Goal: Information Seeking & Learning: Learn about a topic

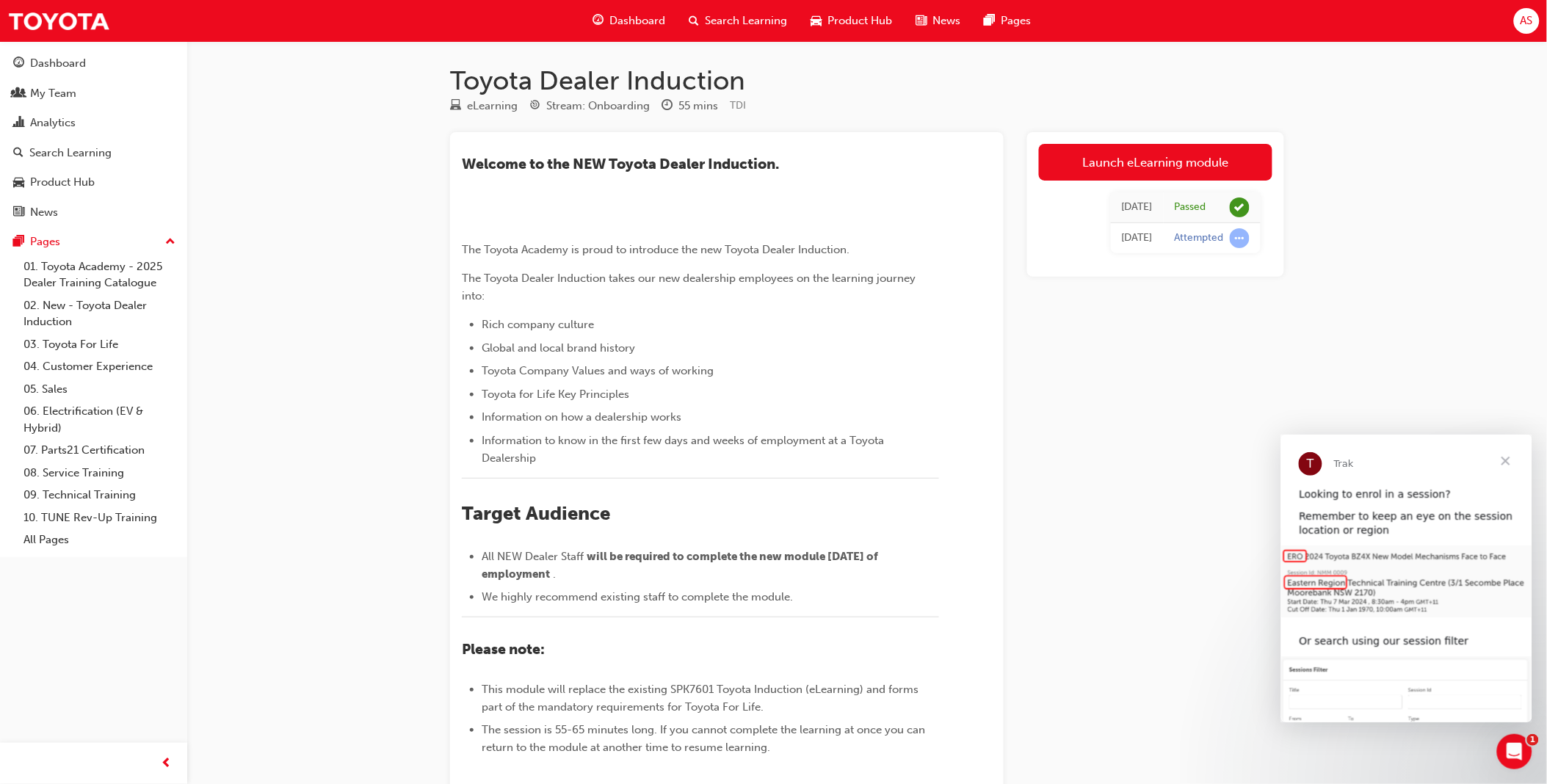
click at [732, 16] on span "Search Learning" at bounding box center [745, 21] width 82 height 17
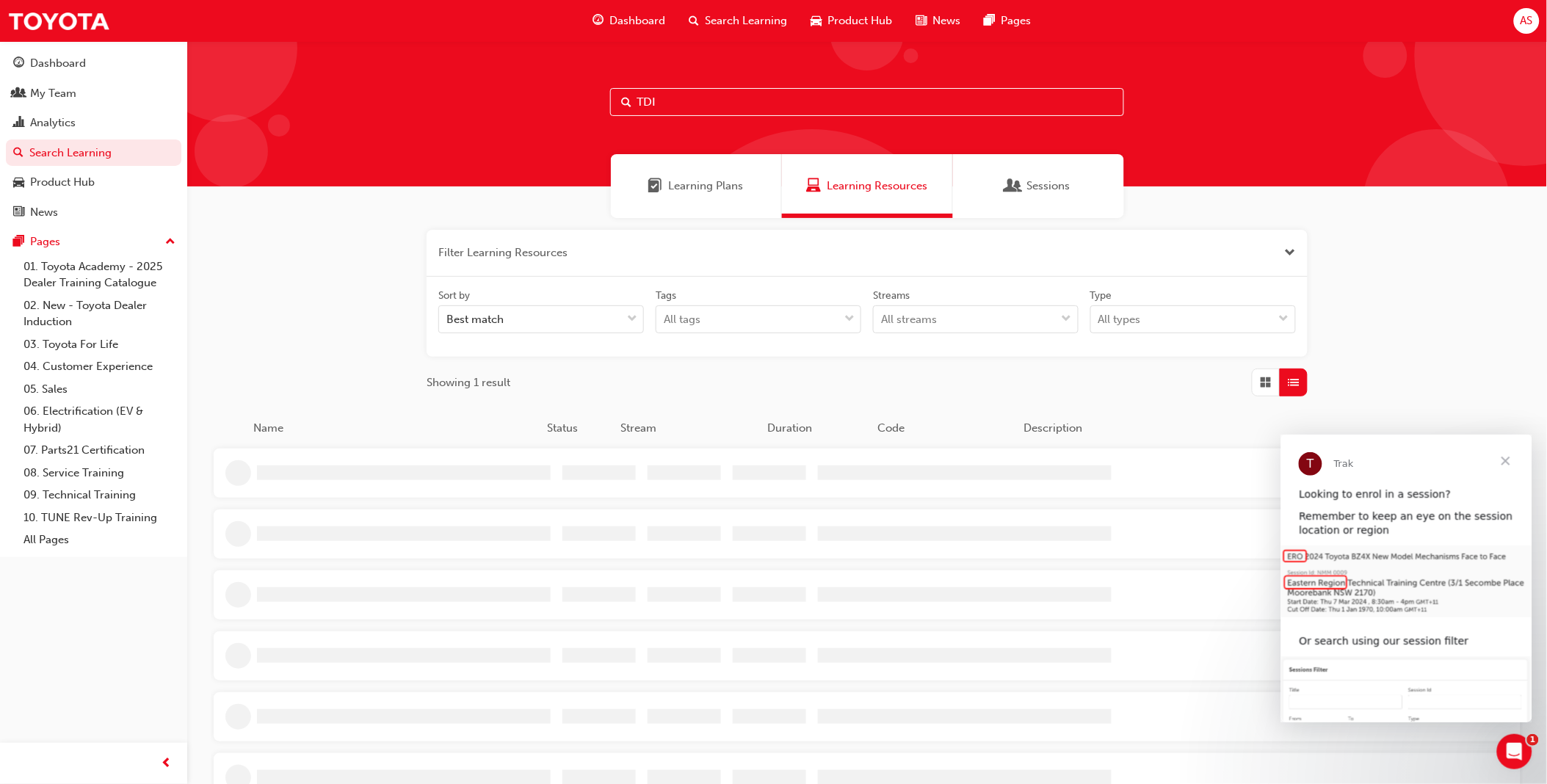
drag, startPoint x: 752, startPoint y: 84, endPoint x: 752, endPoint y: 109, distance: 25.0
click at [752, 84] on div "TDI" at bounding box center [867, 113] width 1360 height 146
click at [752, 109] on input "TDI" at bounding box center [867, 102] width 514 height 28
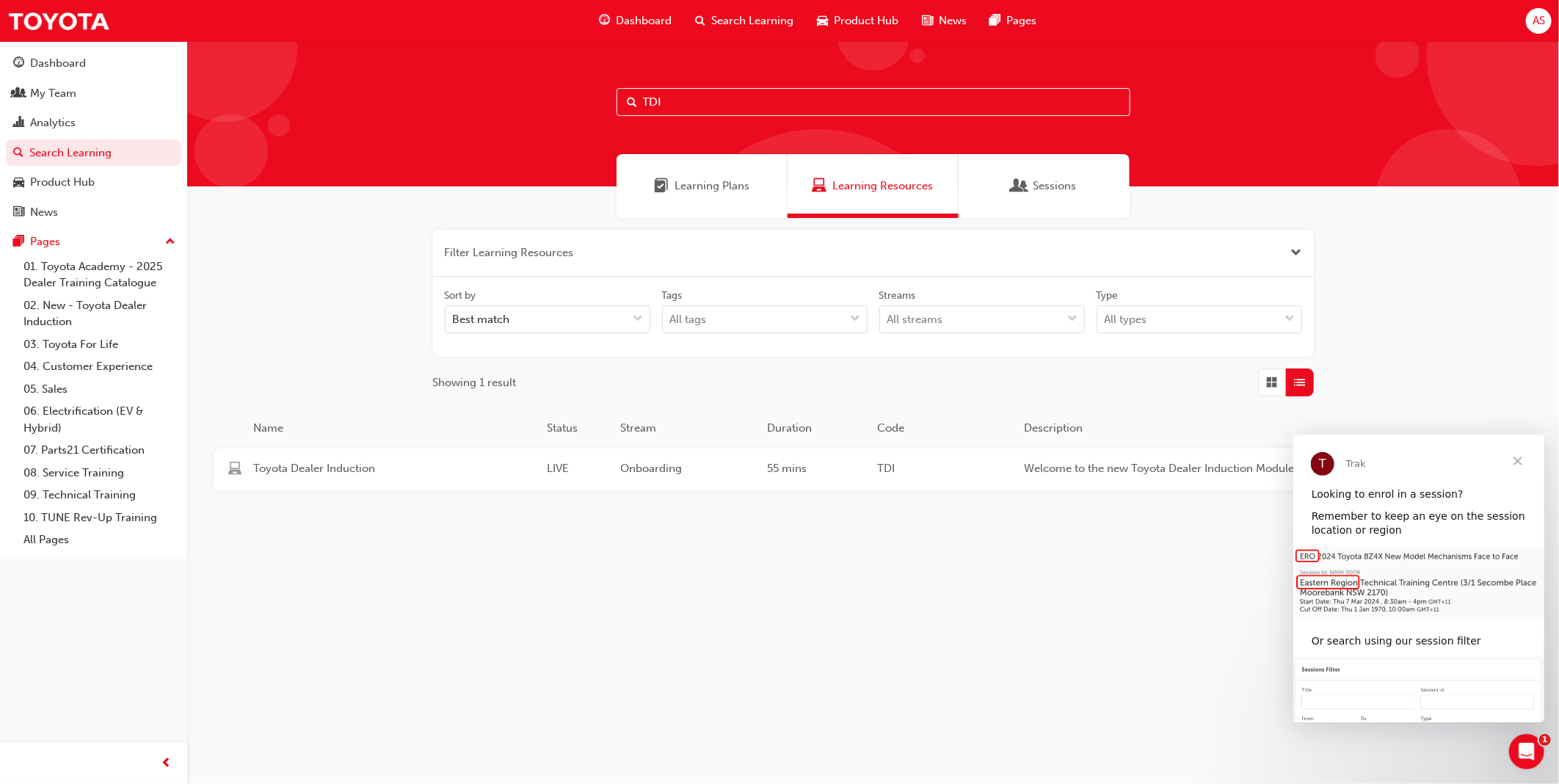
paste input "2. Toyota For Life In Action"
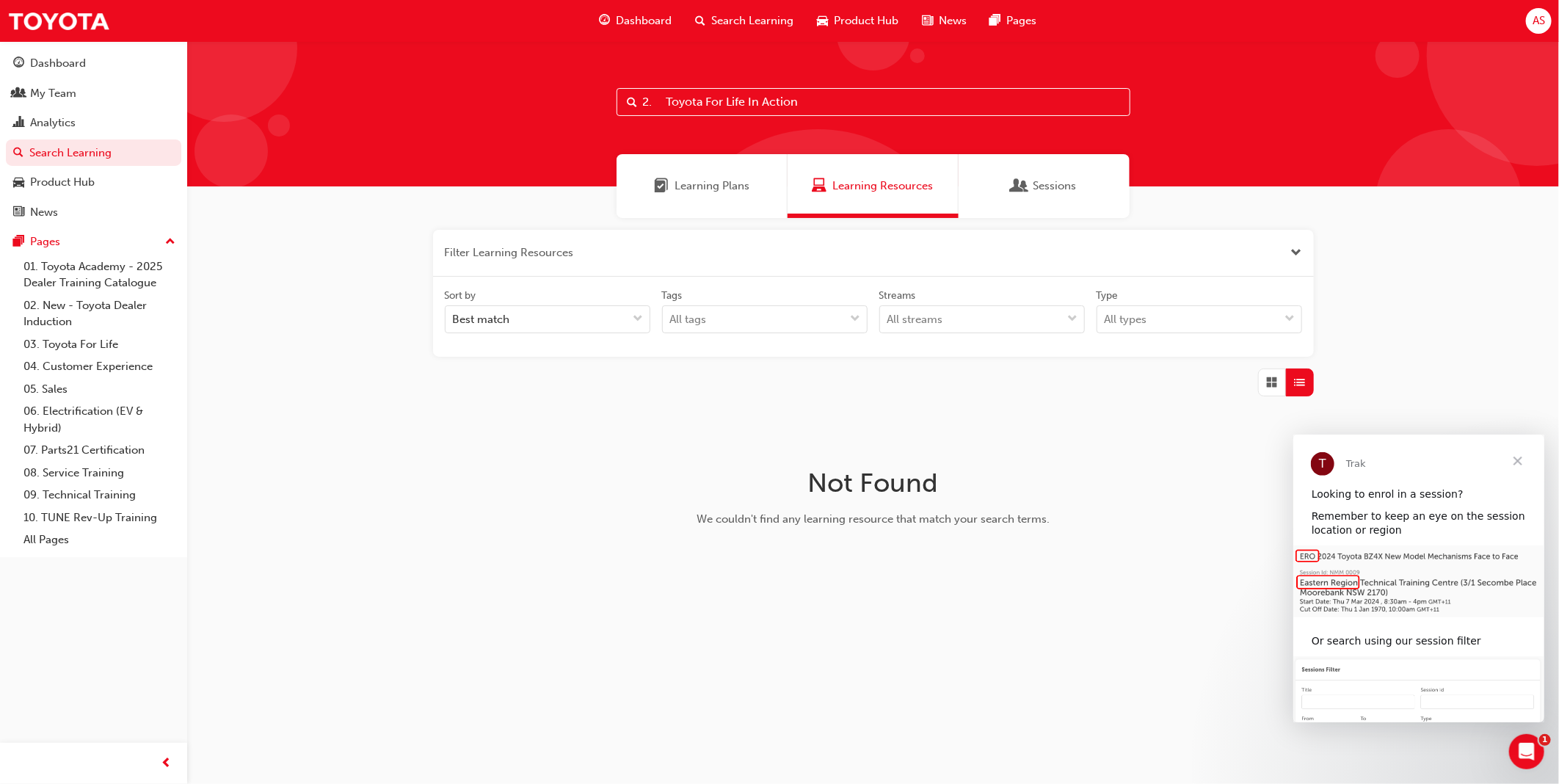
click at [666, 102] on input "2. Toyota For Life In Action" at bounding box center [873, 102] width 514 height 28
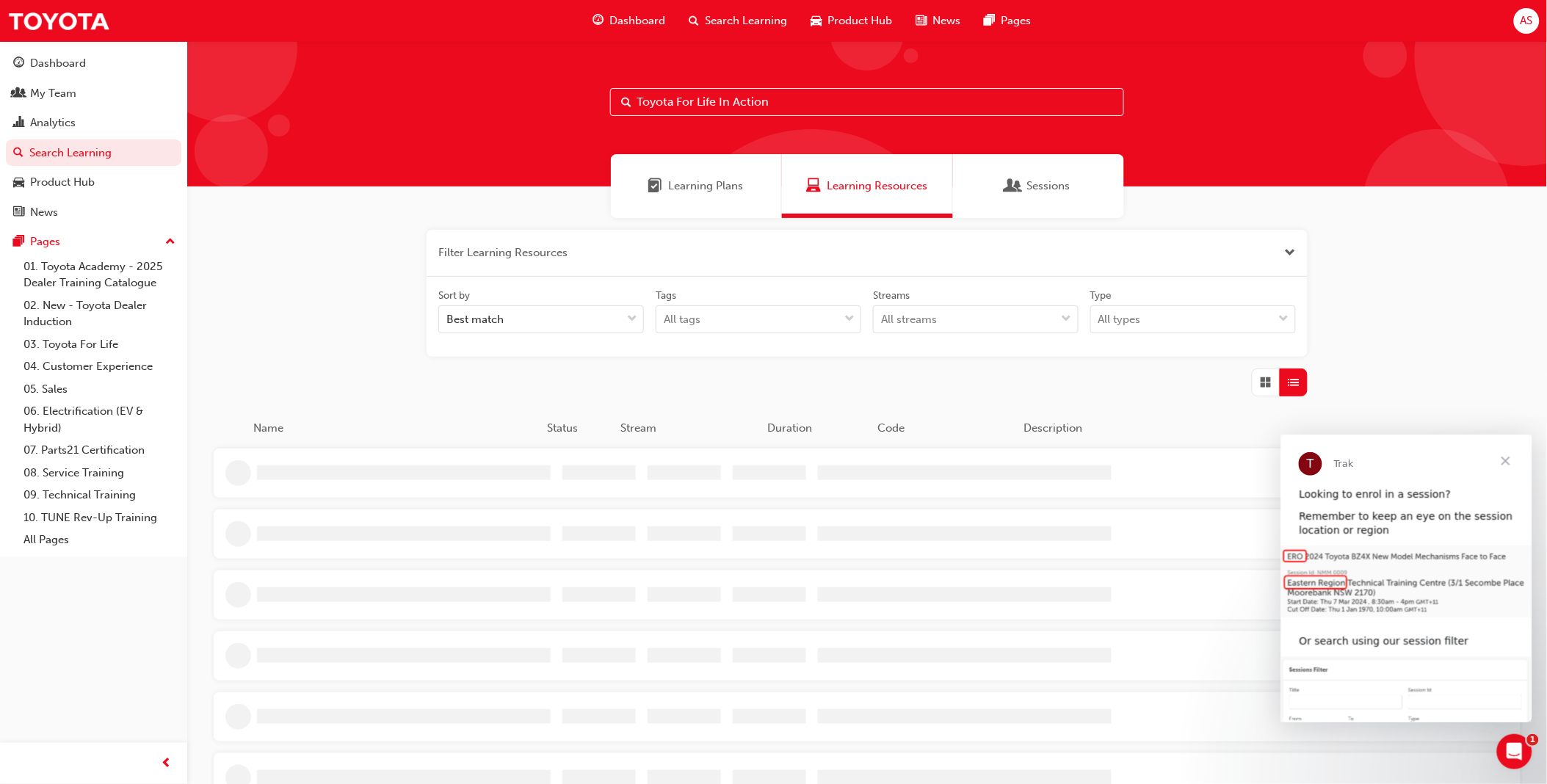
type input "Toyota For Life In Action"
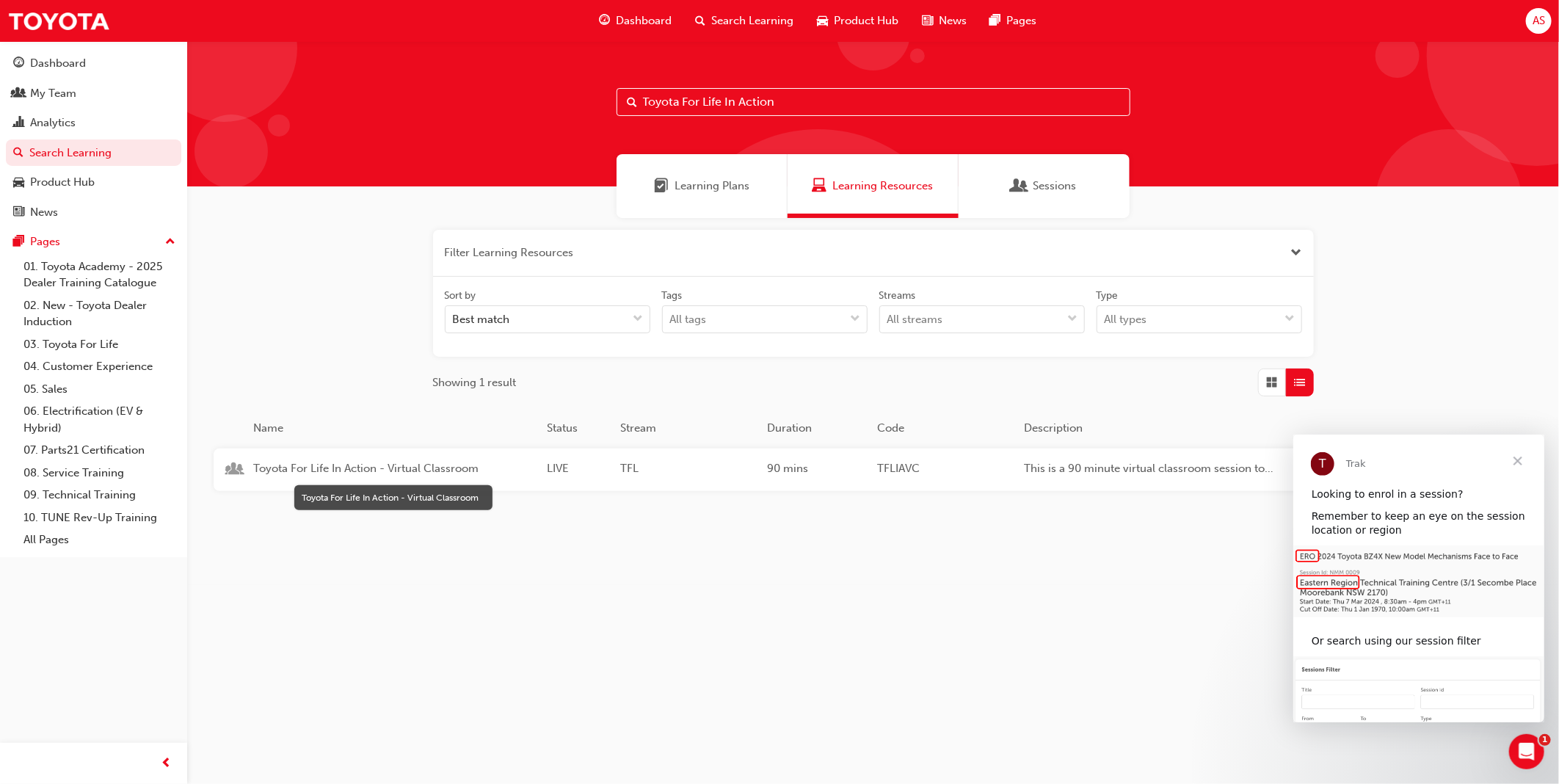
click at [358, 463] on span "Toyota For Life In Action - Virtual Classroom" at bounding box center [394, 469] width 282 height 17
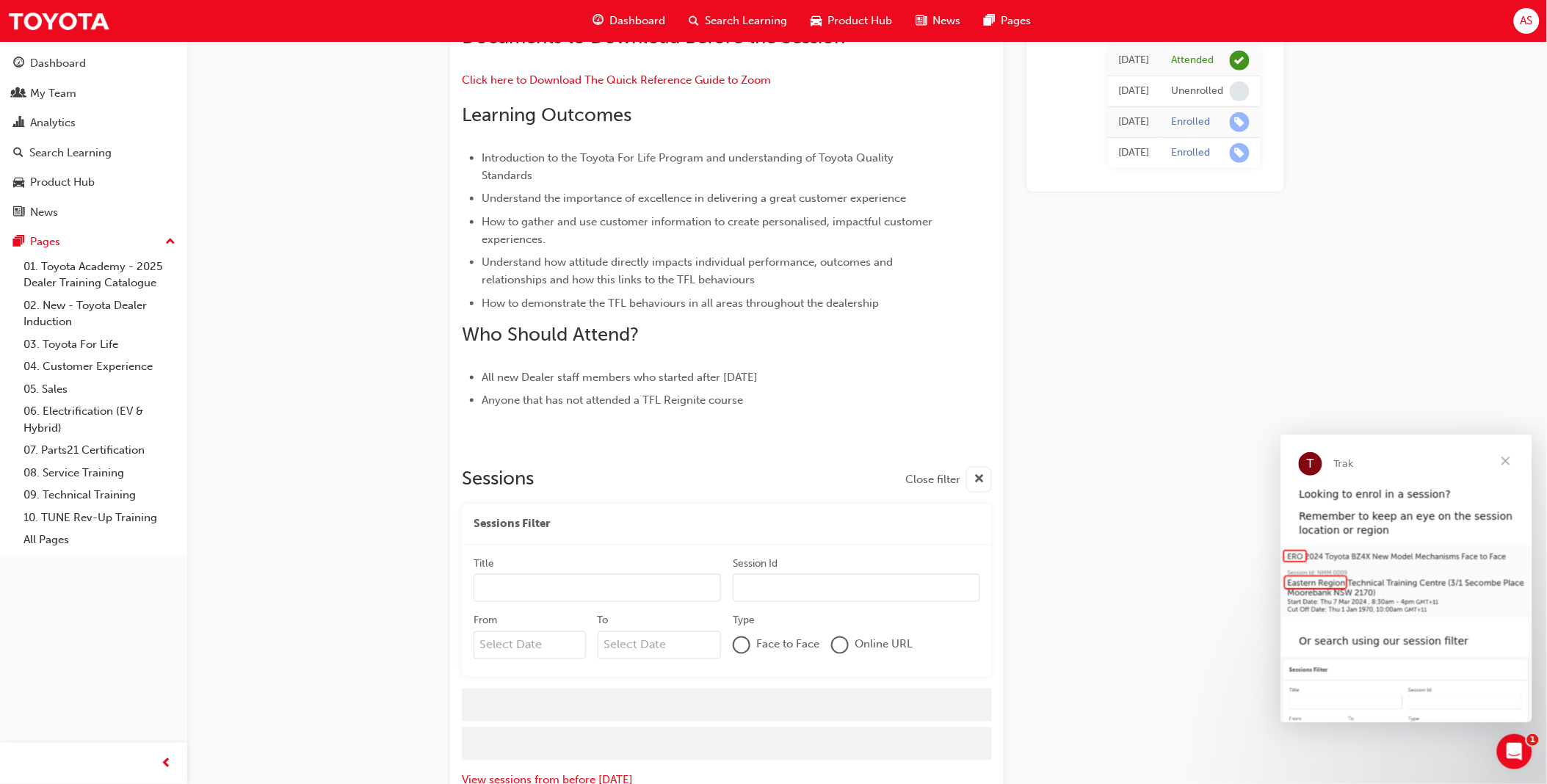
scroll to position [497, 0]
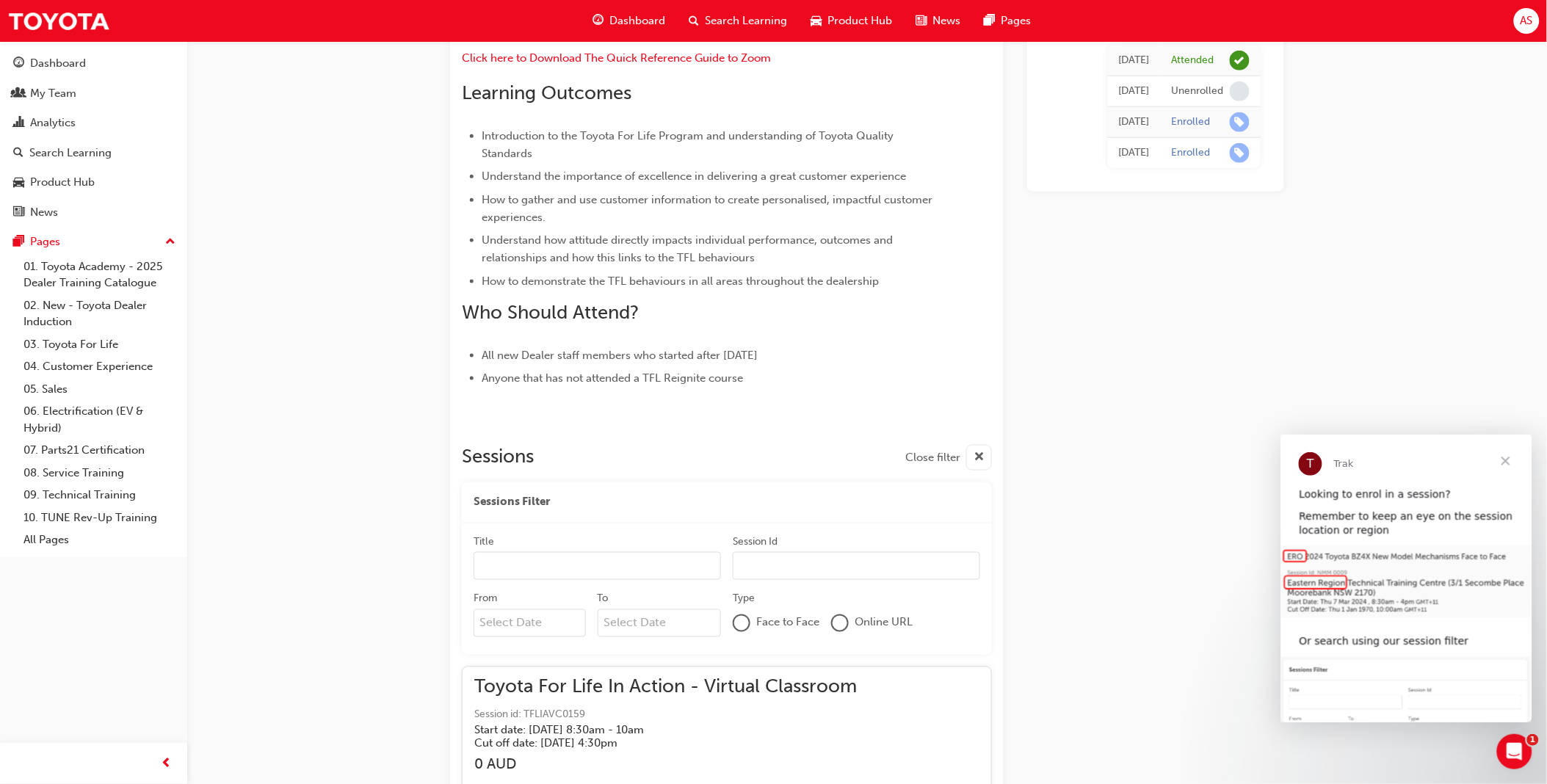
click at [1508, 461] on span "Close" at bounding box center [1505, 459] width 52 height 52
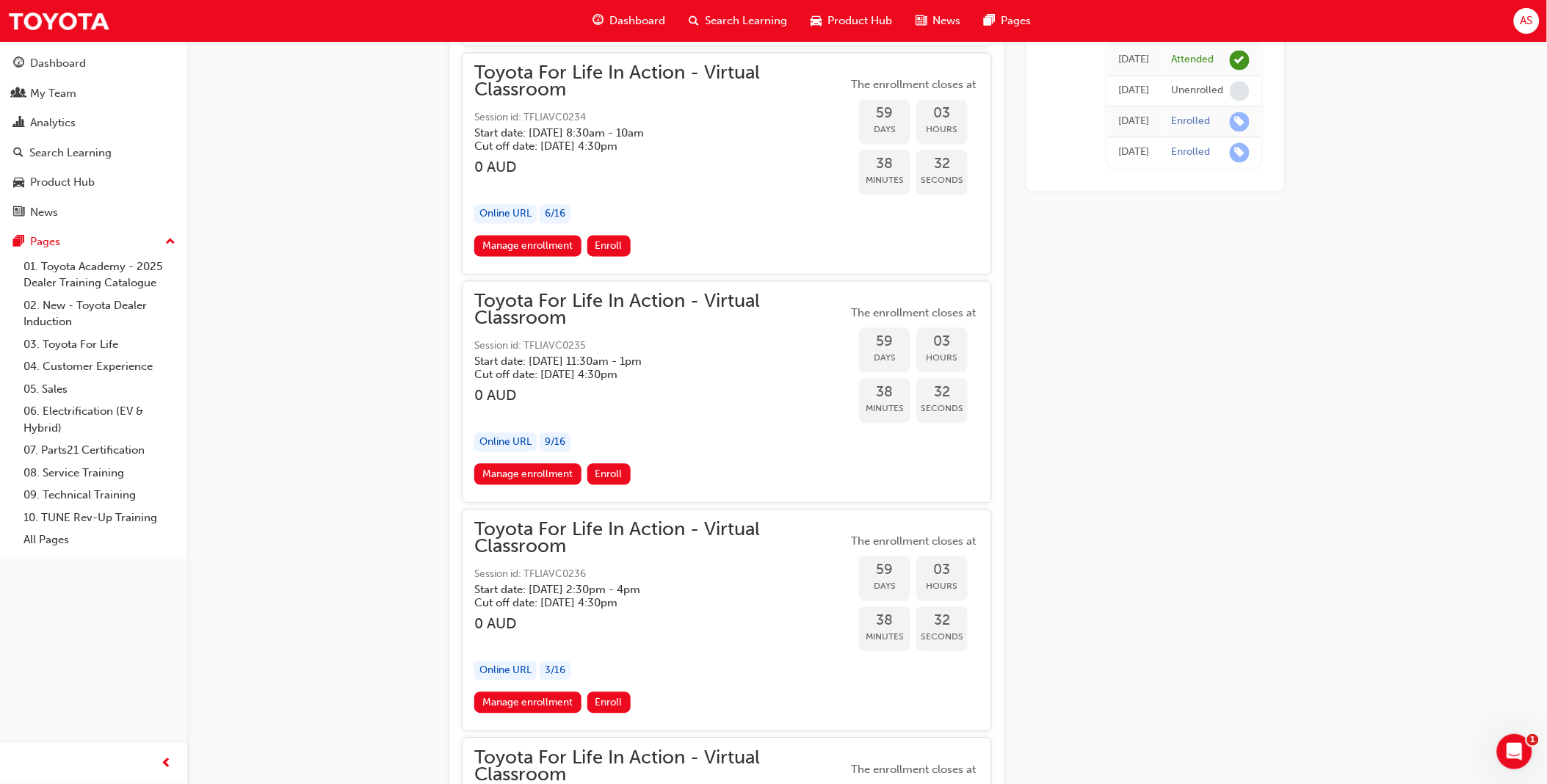
scroll to position [17050, 0]
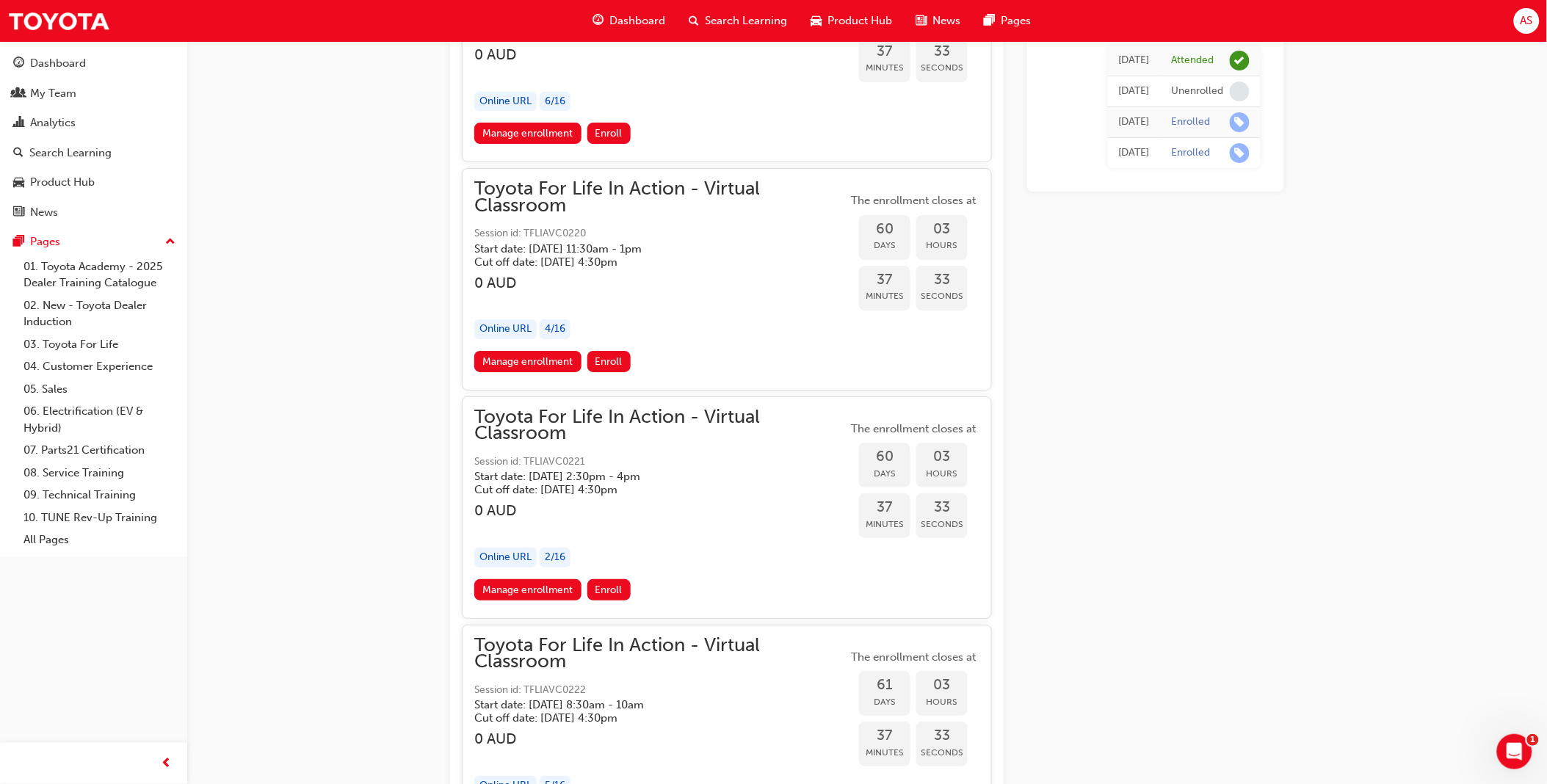
scroll to position [17702, 0]
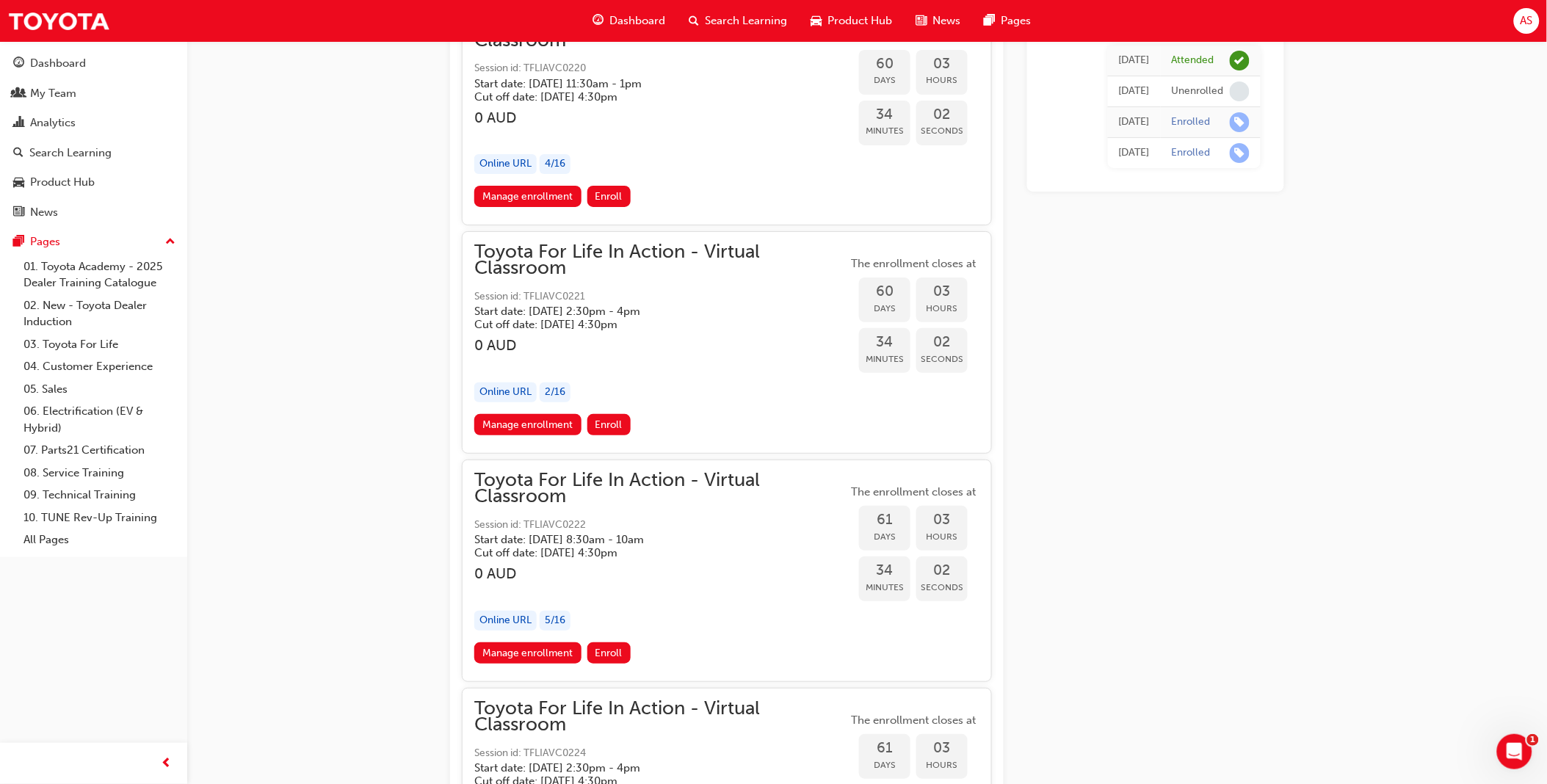
scroll to position [17866, 0]
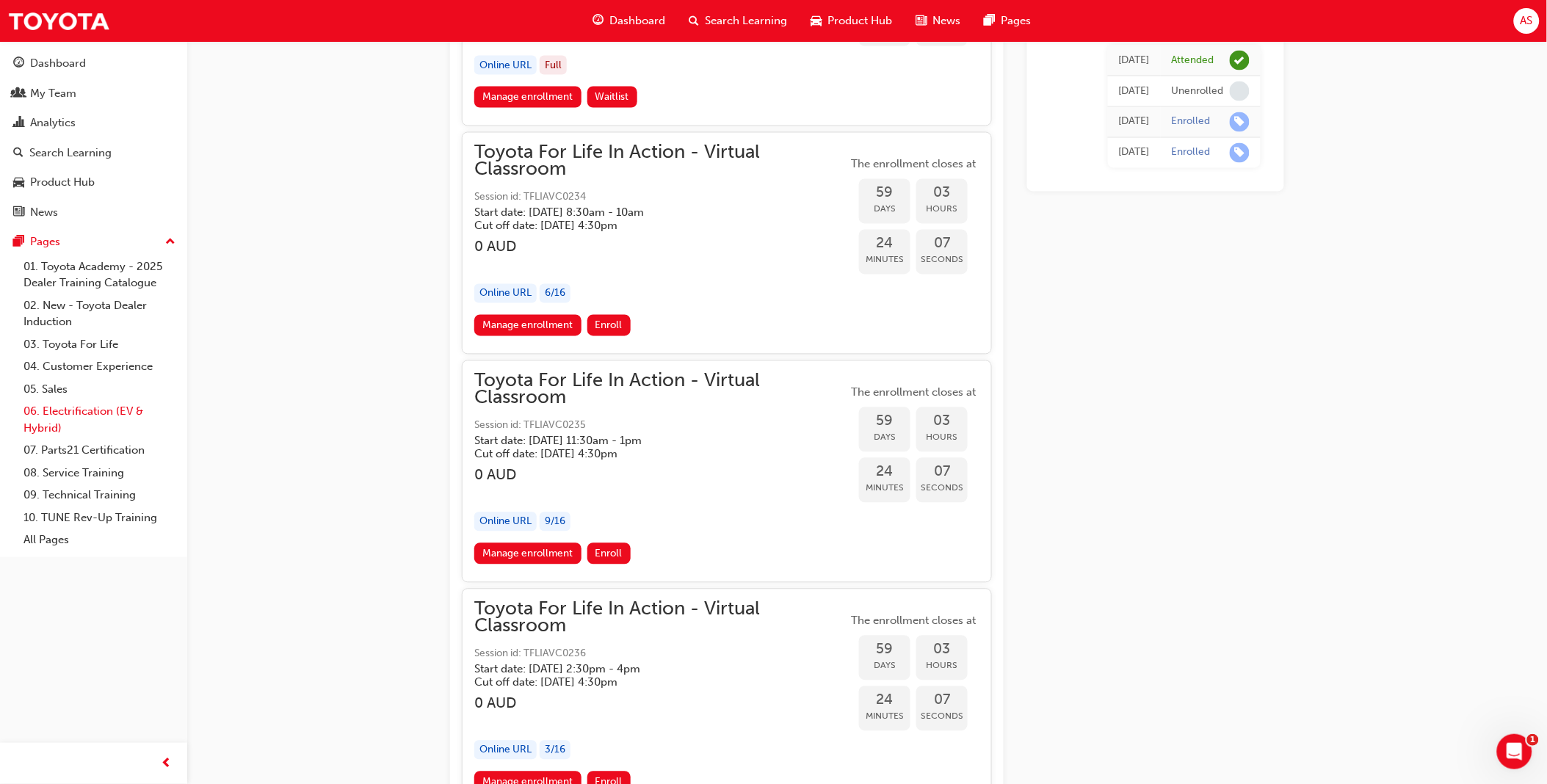
scroll to position [16745, 0]
